Goal: Task Accomplishment & Management: Manage account settings

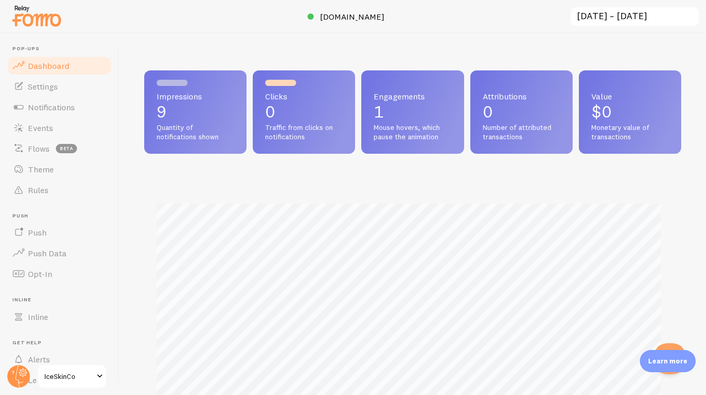
click at [178, 103] on p "9" at bounding box center [196, 111] width 78 height 17
click at [65, 122] on link "Events" at bounding box center [59, 127] width 107 height 21
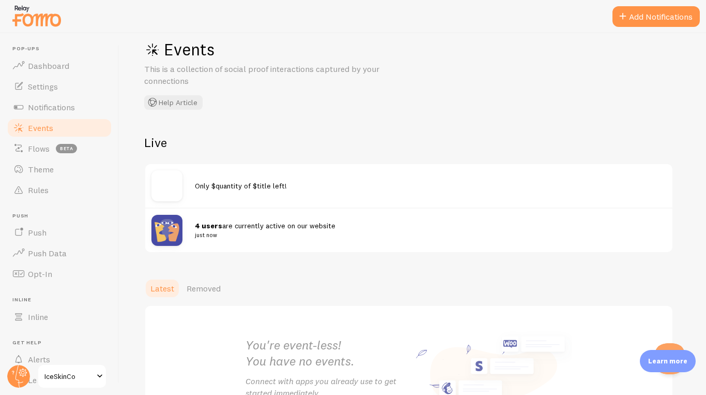
scroll to position [22, 0]
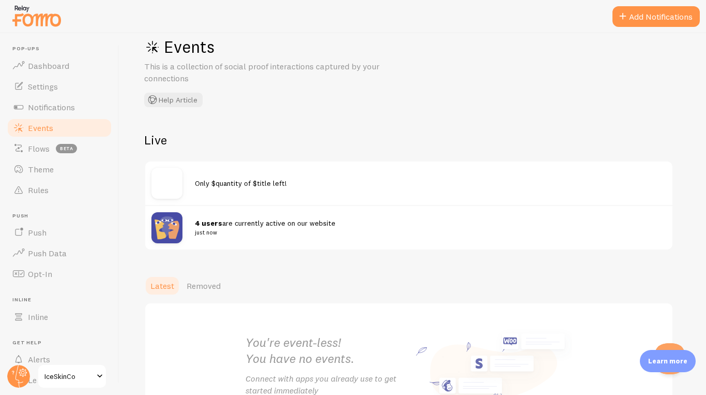
click at [275, 184] on span "Only $quantity of $title left!" at bounding box center [241, 182] width 92 height 9
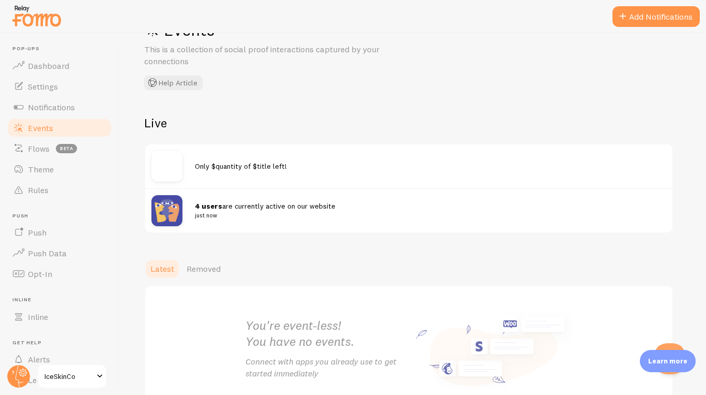
scroll to position [0, 0]
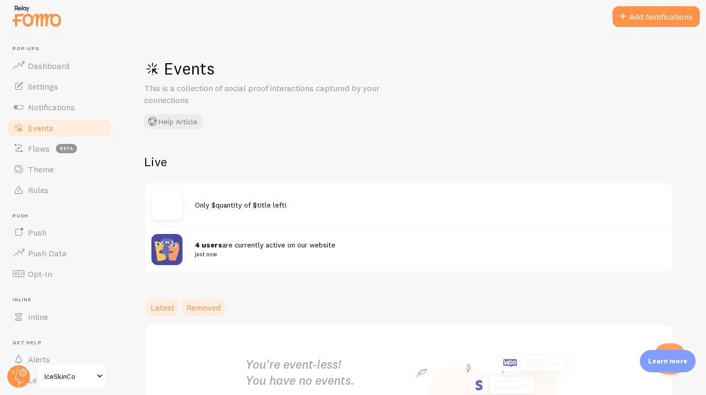
click at [194, 301] on link "Removed" at bounding box center [203, 307] width 47 height 21
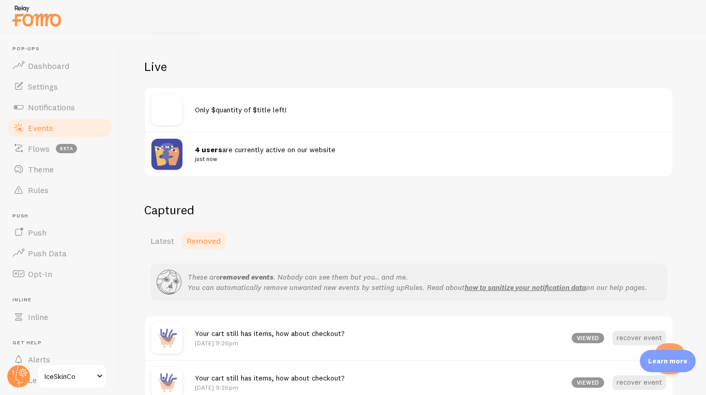
scroll to position [86, 0]
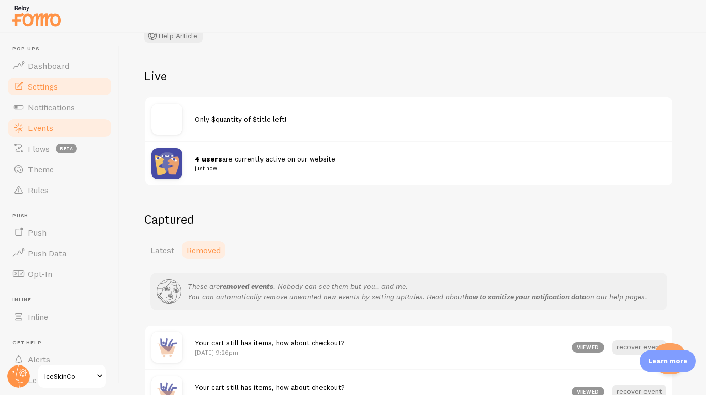
click at [79, 89] on link "Settings" at bounding box center [59, 86] width 107 height 21
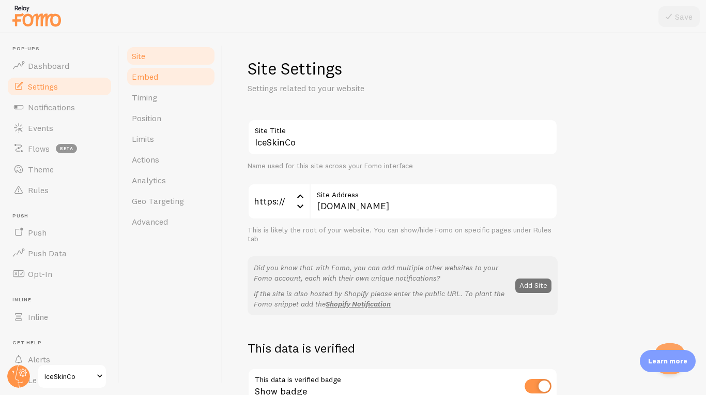
click at [167, 77] on link "Embed" at bounding box center [171, 76] width 90 height 21
